Goal: Information Seeking & Learning: Find specific fact

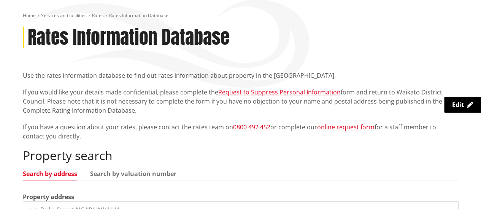
scroll to position [228, 0]
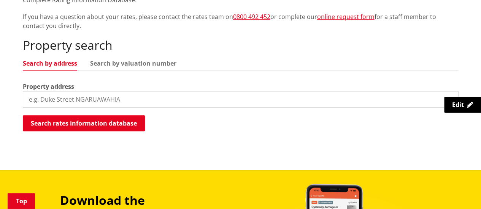
click at [78, 91] on input "search" at bounding box center [241, 99] width 436 height 17
paste input "2013016"
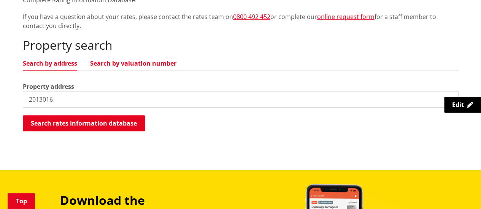
click at [142, 60] on link "Search by valuation number" at bounding box center [133, 63] width 86 height 6
click at [131, 91] on input "2013016" at bounding box center [241, 99] width 436 height 17
paste input "06411/361.01"
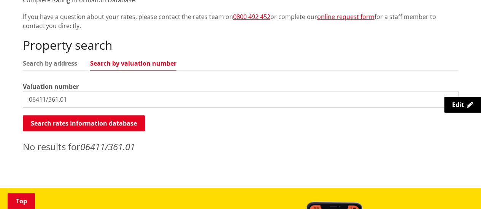
click at [31, 91] on input "06411/361.01" at bounding box center [241, 99] width 436 height 17
click at [83, 91] on input "06411/361.01" at bounding box center [241, 99] width 436 height 17
type input "06411/361.01"
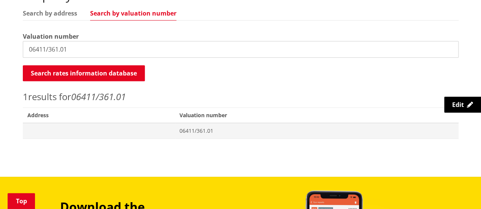
scroll to position [304, 0]
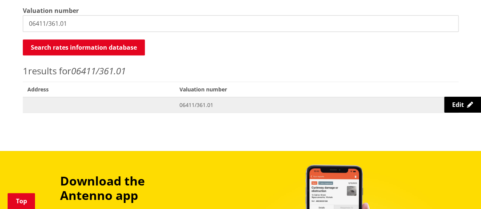
click at [210, 101] on span "06411/361.01" at bounding box center [316, 105] width 274 height 8
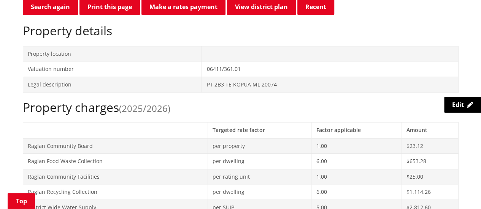
scroll to position [228, 0]
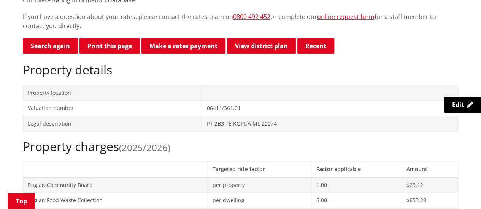
drag, startPoint x: 249, startPoint y: 100, endPoint x: 245, endPoint y: 93, distance: 7.8
click at [245, 101] on td "06411/361.01" at bounding box center [330, 109] width 256 height 16
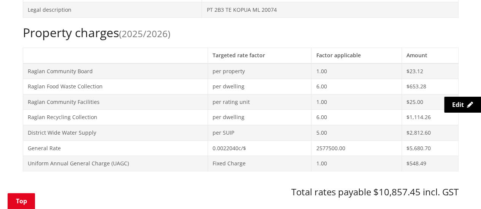
scroll to position [380, 0]
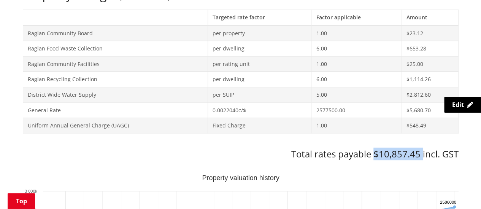
drag, startPoint x: 373, startPoint y: 139, endPoint x: 422, endPoint y: 140, distance: 48.6
click at [422, 149] on h3 "Total rates payable $10,857.45 incl. GST" at bounding box center [241, 154] width 436 height 11
copy h3 "$10,857.45"
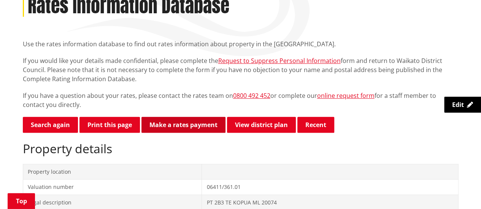
scroll to position [228, 0]
